Goal: Task Accomplishment & Management: Manage account settings

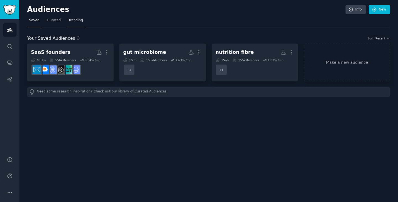
click at [81, 19] on span "Trending" at bounding box center [76, 20] width 14 height 5
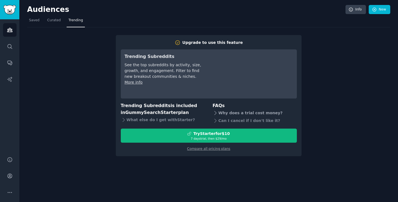
click at [217, 111] on icon at bounding box center [216, 113] width 6 height 6
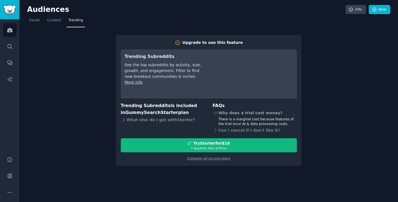
click at [217, 111] on icon at bounding box center [216, 113] width 6 height 6
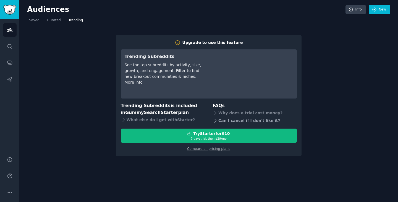
click at [217, 122] on icon at bounding box center [216, 121] width 6 height 6
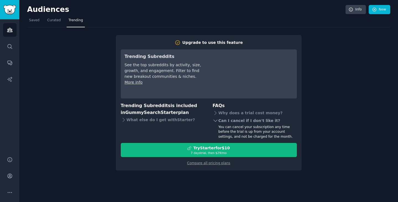
click at [215, 120] on icon at bounding box center [216, 121] width 6 height 6
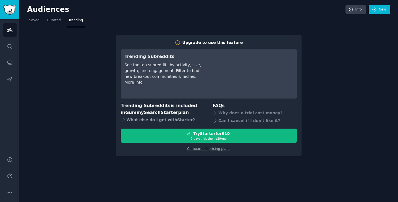
click at [173, 120] on div "What else do I get with Starter ?" at bounding box center [163, 120] width 84 height 8
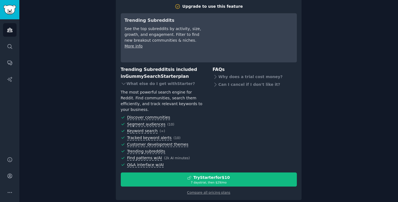
scroll to position [30, 0]
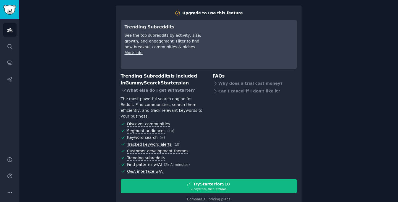
click at [151, 90] on div "What else do I get with Starter ?" at bounding box center [163, 91] width 84 height 8
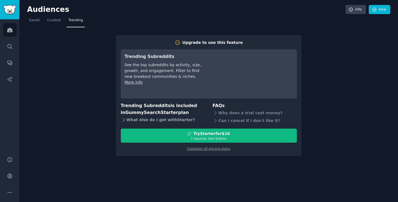
scroll to position [0, 0]
click at [361, 61] on div "Upgrade to use this feature Trending Subreddits See the top subreddits by activ…" at bounding box center [208, 91] width 363 height 129
click at [48, 20] on span "Curated" at bounding box center [54, 20] width 14 height 5
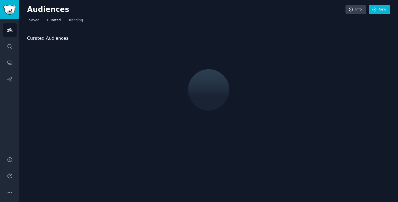
click at [33, 19] on span "Saved" at bounding box center [34, 20] width 11 height 5
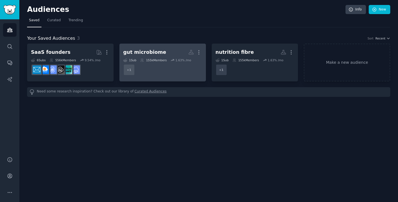
click at [155, 50] on div "gut microbiome" at bounding box center [144, 52] width 43 height 7
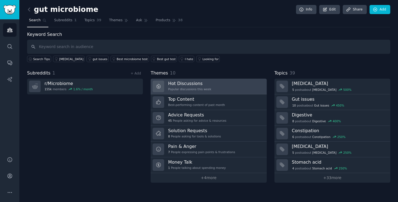
click at [221, 87] on link "Hot Discussions Popular discussions this week" at bounding box center [209, 87] width 116 height 16
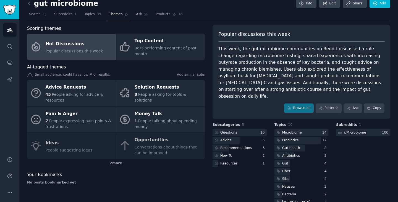
scroll to position [12, 0]
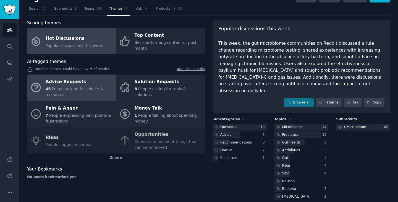
click at [86, 79] on div "Advice Requests" at bounding box center [79, 82] width 67 height 9
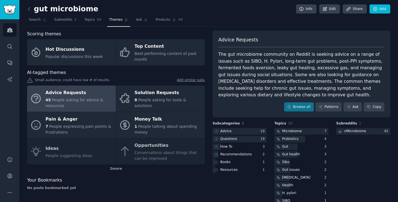
scroll to position [12, 0]
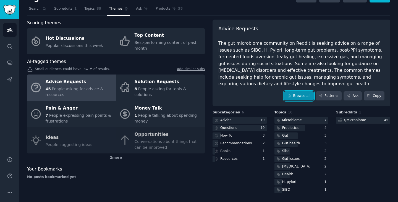
click at [292, 98] on link "Browse all" at bounding box center [299, 96] width 30 height 9
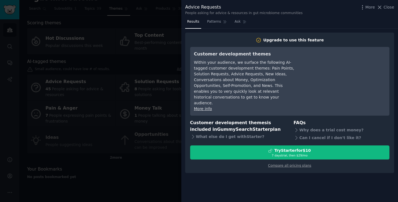
click at [157, 66] on div at bounding box center [199, 101] width 398 height 202
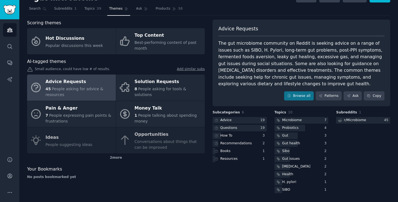
click at [299, 90] on div "Advice Requests The gut microbiome community on Reddit is seeking advice on a r…" at bounding box center [302, 63] width 178 height 87
click at [299, 96] on link "Browse all" at bounding box center [299, 96] width 30 height 9
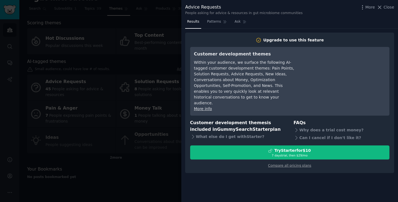
click at [147, 97] on div at bounding box center [199, 101] width 398 height 202
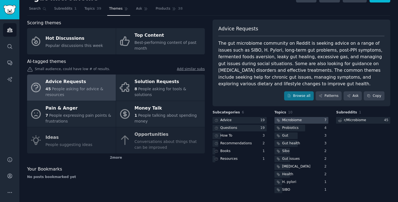
click at [302, 121] on div at bounding box center [302, 120] width 54 height 7
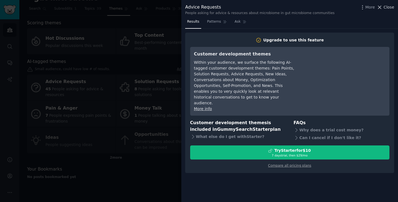
click at [386, 7] on span "Close" at bounding box center [389, 7] width 11 height 6
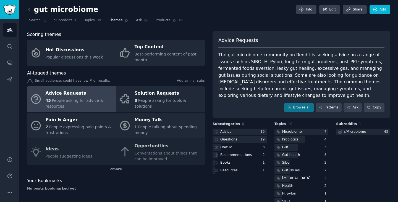
scroll to position [12, 0]
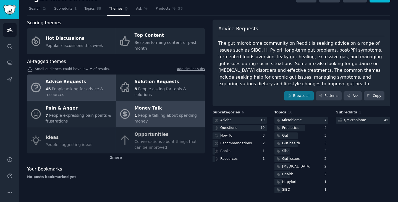
click at [183, 124] on div "1 People talking about spending money" at bounding box center [168, 119] width 67 height 12
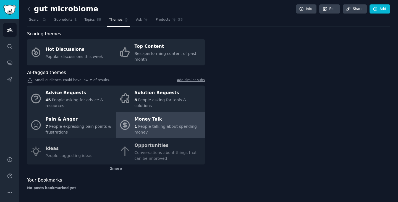
scroll to position [1, 0]
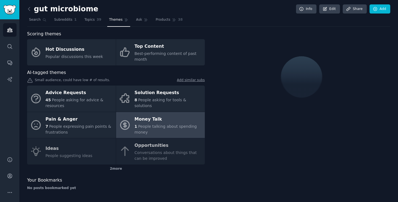
click at [32, 9] on link at bounding box center [30, 9] width 7 height 9
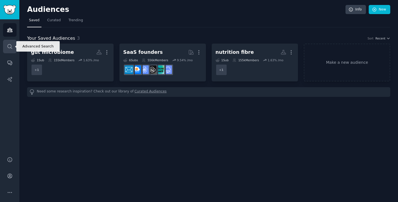
click at [9, 47] on icon "Sidebar" at bounding box center [10, 47] width 6 height 6
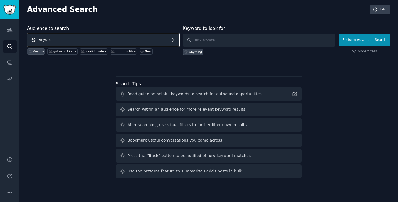
click at [66, 37] on span "Anyone" at bounding box center [103, 40] width 152 height 13
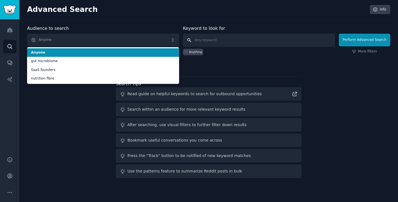
drag, startPoint x: 198, startPoint y: 43, endPoint x: 199, endPoint y: 39, distance: 4.3
click at [199, 43] on input "text" at bounding box center [259, 40] width 152 height 13
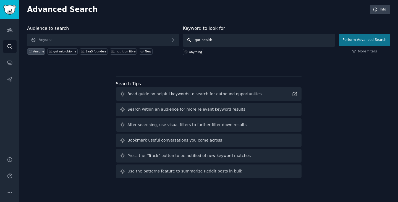
type input "gut health"
click at [362, 45] on button "Perform Advanced Search" at bounding box center [364, 40] width 51 height 13
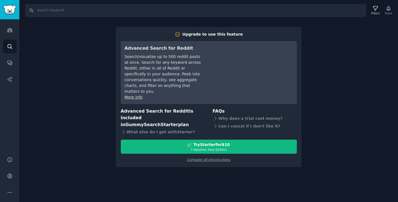
click at [76, 57] on div "Search Filters Track Upgrade to use this feature Advanced Search for Reddit Sea…" at bounding box center [208, 101] width 379 height 202
click at [10, 47] on icon "Sidebar" at bounding box center [10, 47] width 6 height 6
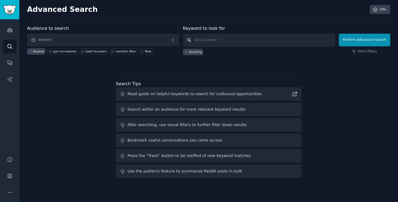
click at [215, 38] on input "text" at bounding box center [259, 40] width 152 height 13
type input "h"
type input "gut health"
click button "Perform Advanced Search" at bounding box center [364, 40] width 51 height 13
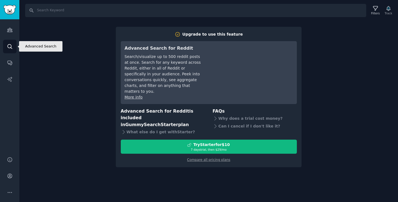
click at [12, 51] on link "Search" at bounding box center [10, 47] width 14 height 14
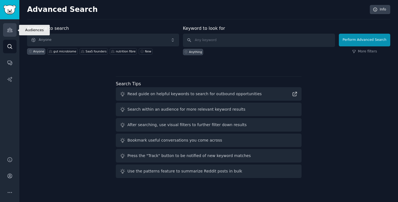
click at [9, 31] on icon "Sidebar" at bounding box center [10, 30] width 6 height 6
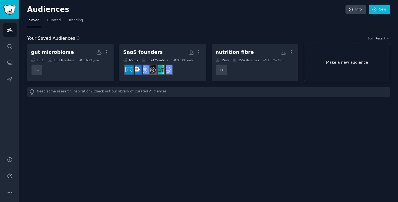
click at [366, 67] on link "Make a new audience" at bounding box center [347, 63] width 87 height 38
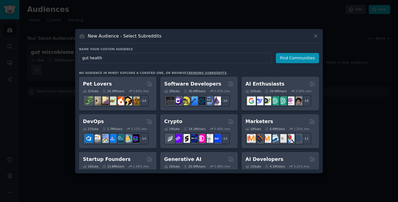
type input "gut health"
click at [284, 71] on div "Name your custom audience Audience Name gut health Find Communities" at bounding box center [199, 120] width 240 height 99
click at [288, 56] on button "Find Communities" at bounding box center [297, 58] width 43 height 10
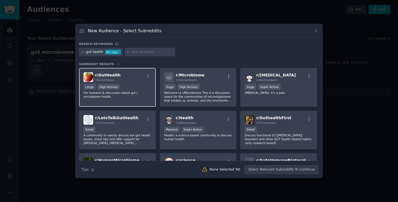
click at [101, 74] on span "r/ GutHealth" at bounding box center [107, 75] width 25 height 4
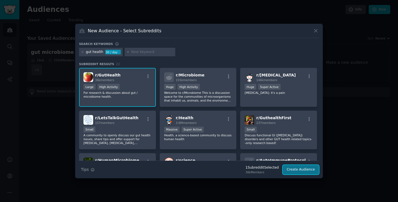
click at [311, 171] on button "Create Audience" at bounding box center [301, 169] width 37 height 9
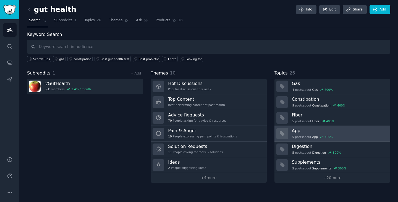
click at [348, 134] on div "5 post s about App 400 %" at bounding box center [339, 137] width 95 height 6
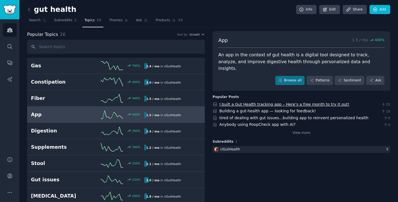
click at [228, 102] on link "I built a Gut Health tracking app – Here’s a free month to try it out!" at bounding box center [285, 104] width 130 height 4
click at [29, 9] on icon at bounding box center [29, 9] width 2 height 3
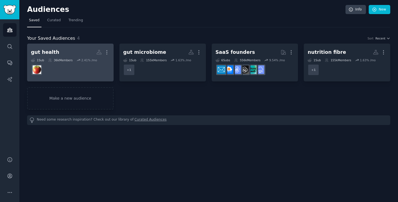
click at [48, 51] on div "gut health" at bounding box center [45, 52] width 28 height 7
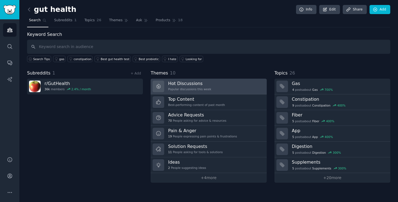
click at [233, 87] on link "Hot Discussions Popular discussions this week" at bounding box center [209, 87] width 116 height 16
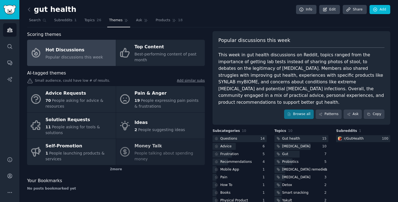
scroll to position [12, 0]
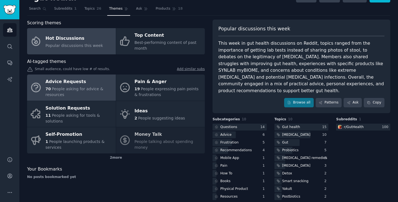
click at [81, 89] on span "People asking for advice & resources" at bounding box center [75, 92] width 58 height 10
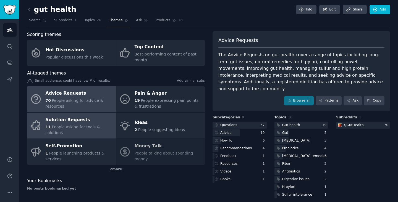
click at [108, 123] on div "Solution Requests" at bounding box center [79, 120] width 67 height 9
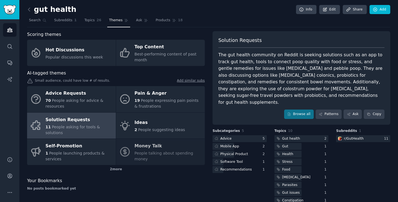
scroll to position [12, 0]
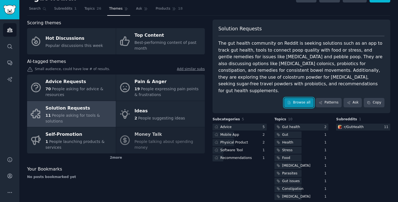
click at [301, 99] on link "Browse all" at bounding box center [299, 102] width 30 height 9
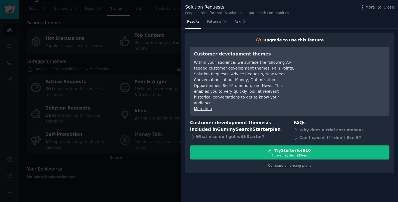
click at [390, 13] on div "Solution Requests People asking for tools & solutions in gut health communities…" at bounding box center [289, 10] width 209 height 12
click at [389, 7] on span "Close" at bounding box center [389, 7] width 11 height 6
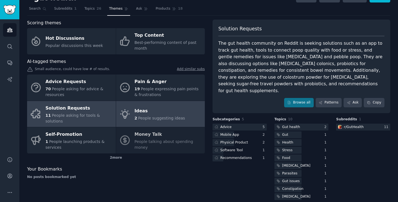
click at [198, 111] on link "Ideas 2 People suggesting ideas" at bounding box center [160, 114] width 89 height 26
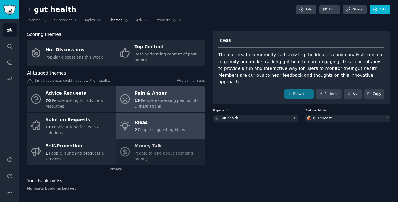
click at [173, 105] on div "19 People expressing pain points & frustrations" at bounding box center [168, 104] width 67 height 12
